Goal: Transaction & Acquisition: Register for event/course

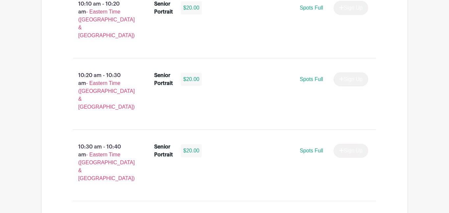
scroll to position [1078, 0]
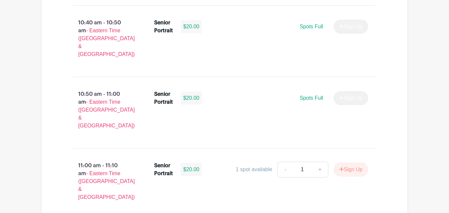
scroll to position [1203, 0]
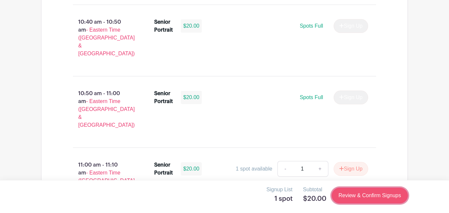
click at [337, 192] on link "Review & Confirm Signups" at bounding box center [370, 195] width 76 height 16
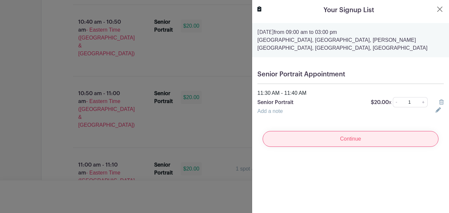
click at [390, 135] on input "Continue" at bounding box center [351, 139] width 176 height 16
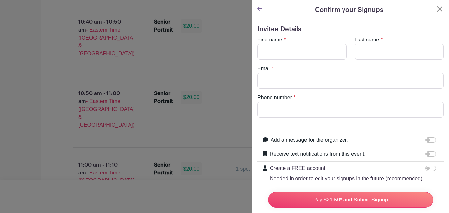
scroll to position [1, 0]
click at [347, 157] on label "Receive text notifications from this event." at bounding box center [318, 153] width 96 height 8
click at [425, 156] on input "Receive text notifications from this event." at bounding box center [430, 153] width 11 height 5
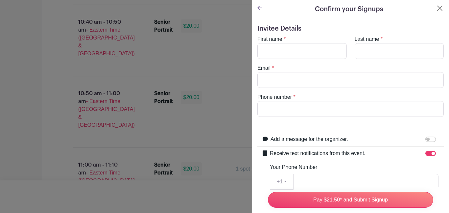
click at [347, 157] on label "Receive text notifications from this event." at bounding box center [318, 153] width 96 height 8
click at [425, 156] on input "Receive text notifications from this event." at bounding box center [430, 153] width 11 height 5
checkbox input "false"
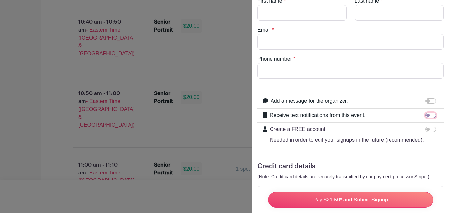
scroll to position [0, 0]
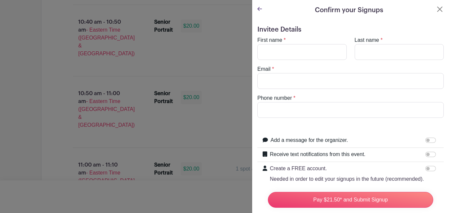
click at [117, 112] on div at bounding box center [224, 106] width 449 height 213
